Goal: Task Accomplishment & Management: Use online tool/utility

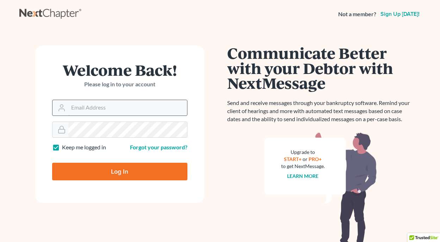
click at [131, 100] on input "Email Address" at bounding box center [127, 107] width 119 height 15
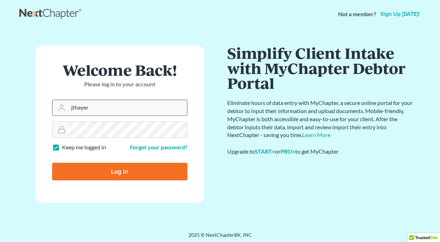
type input "jthayer@neattys.com"
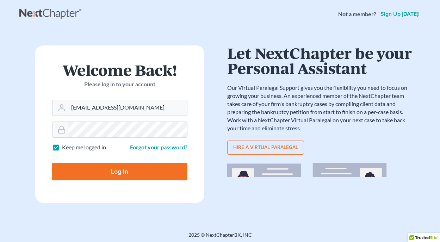
click at [106, 165] on input "Log In" at bounding box center [119, 172] width 135 height 18
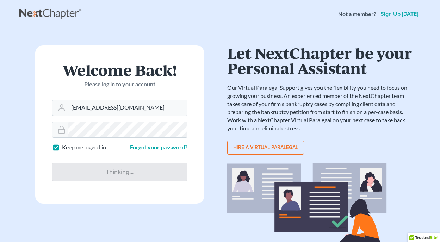
type input "Thinking..."
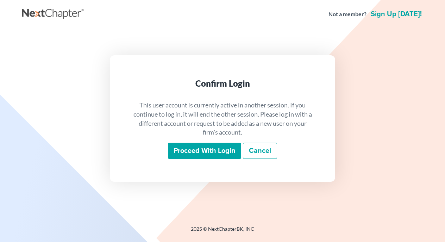
click at [213, 150] on input "Proceed with login" at bounding box center [204, 151] width 73 height 16
